Goal: Find specific page/section: Find specific page/section

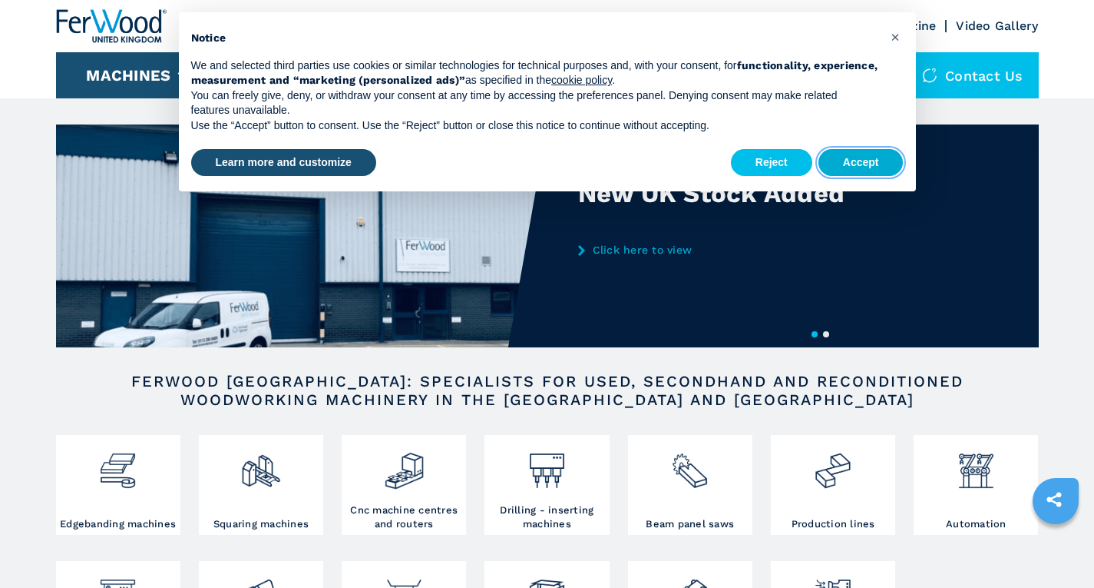
click at [854, 164] on button "Accept" at bounding box center [861, 163] width 85 height 28
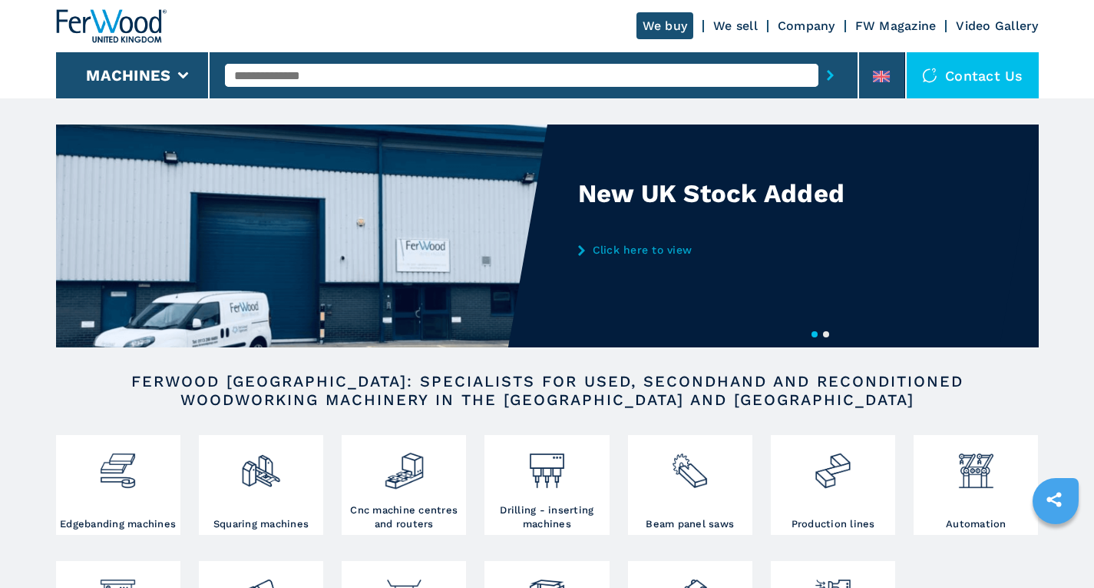
click at [794, 24] on link "Company" at bounding box center [807, 25] width 58 height 15
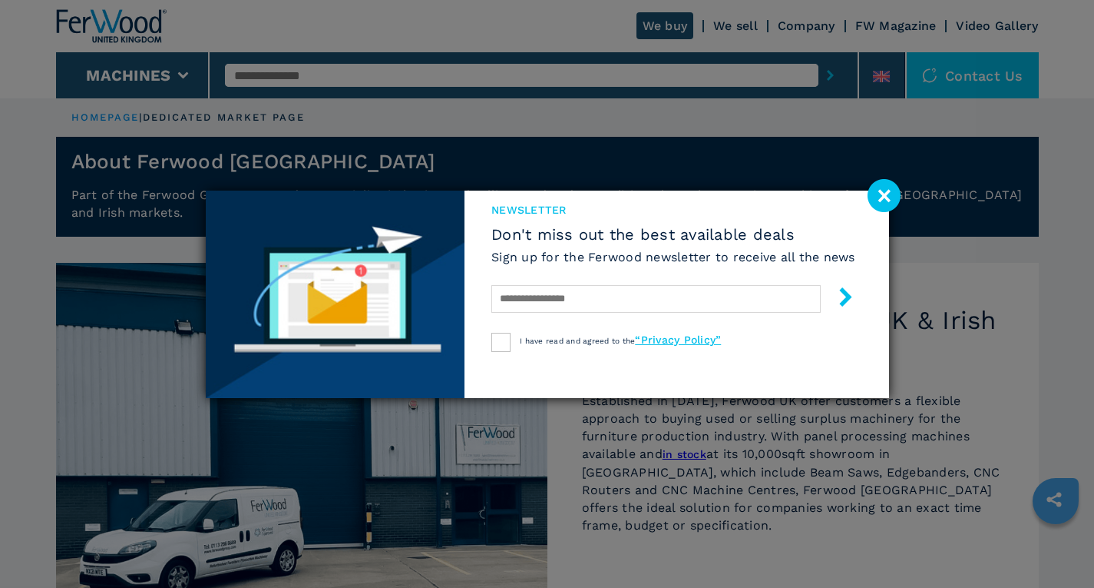
click at [878, 187] on image at bounding box center [884, 195] width 33 height 33
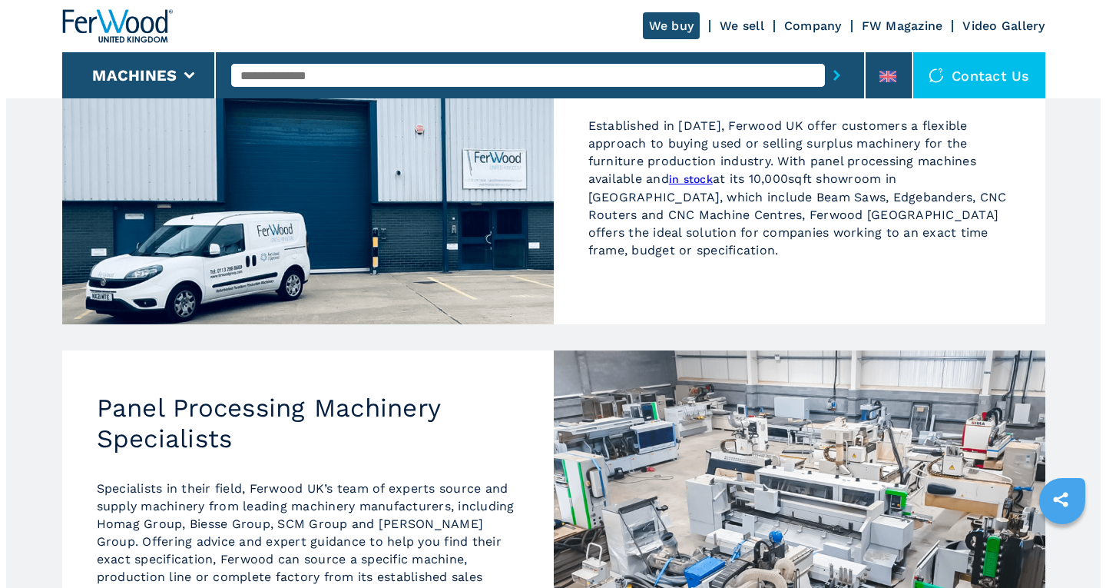
scroll to position [198, 0]
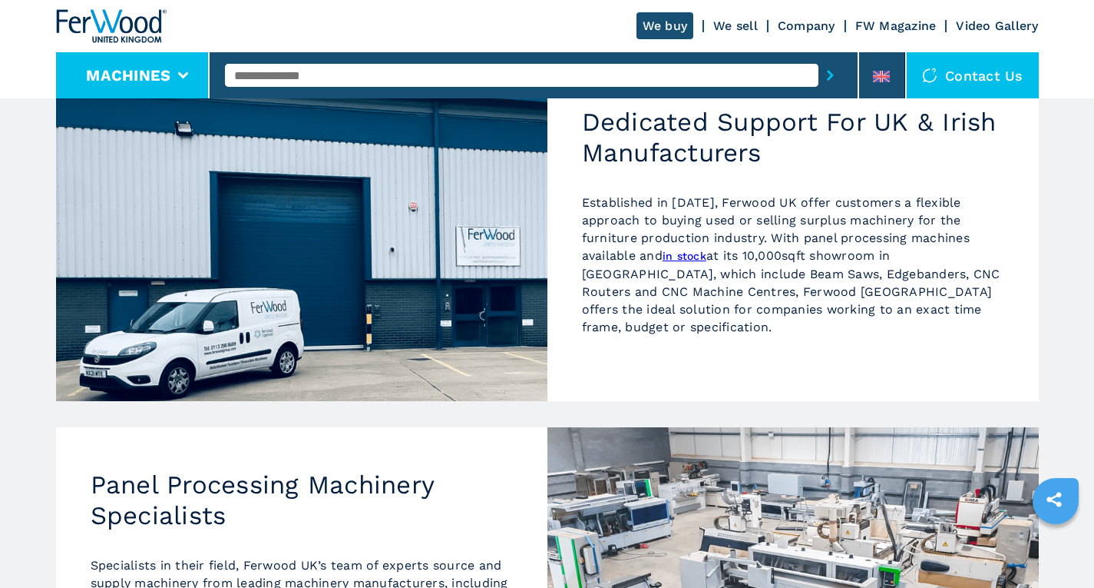
click at [170, 68] on button "Machines" at bounding box center [128, 75] width 84 height 18
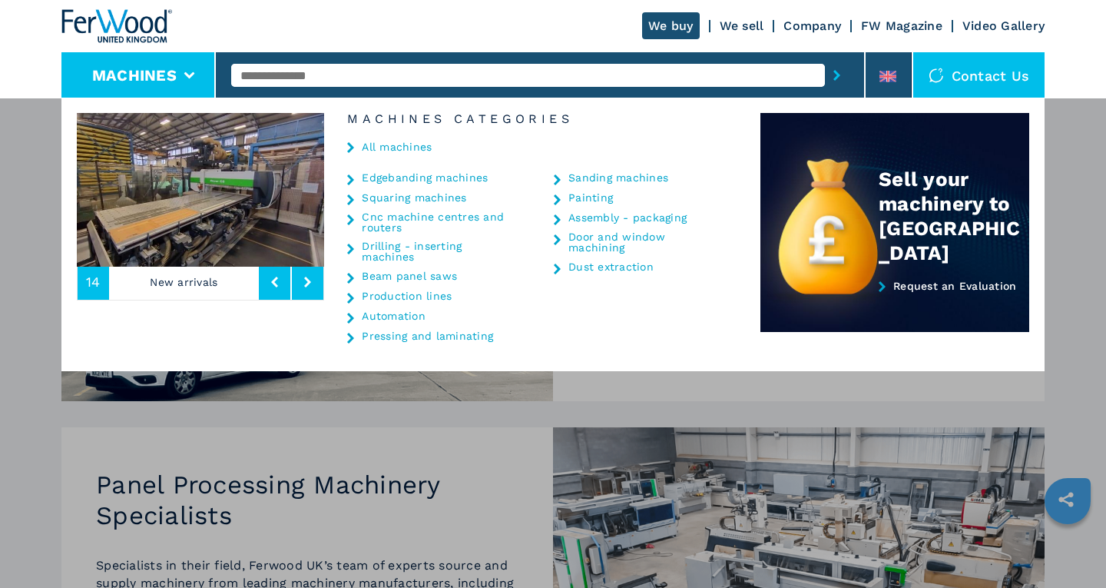
click at [416, 175] on link "Edgebanding machines" at bounding box center [425, 177] width 126 height 11
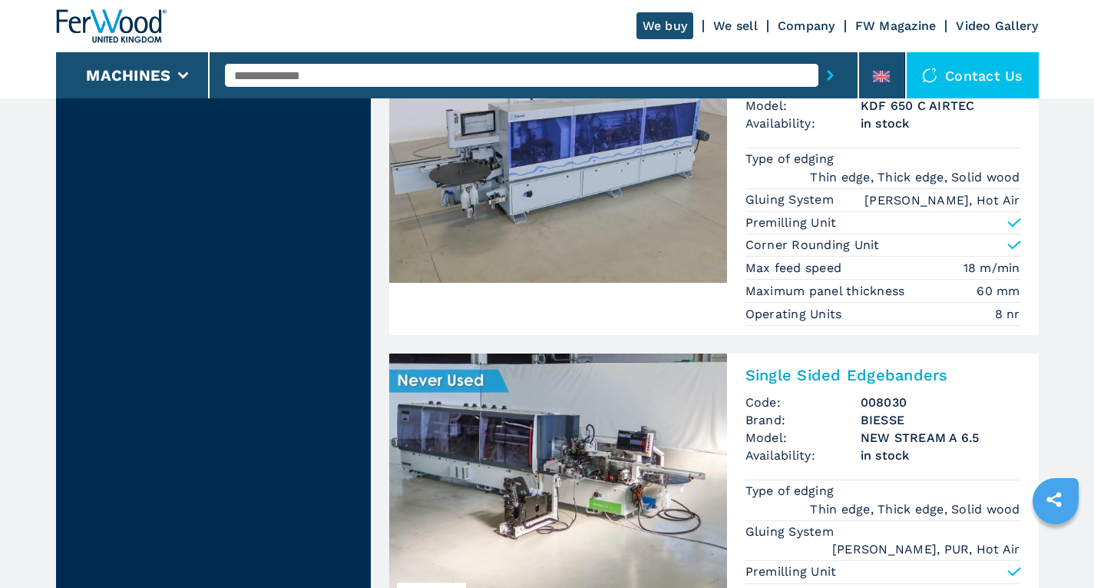
scroll to position [5502, 0]
